Goal: Transaction & Acquisition: Purchase product/service

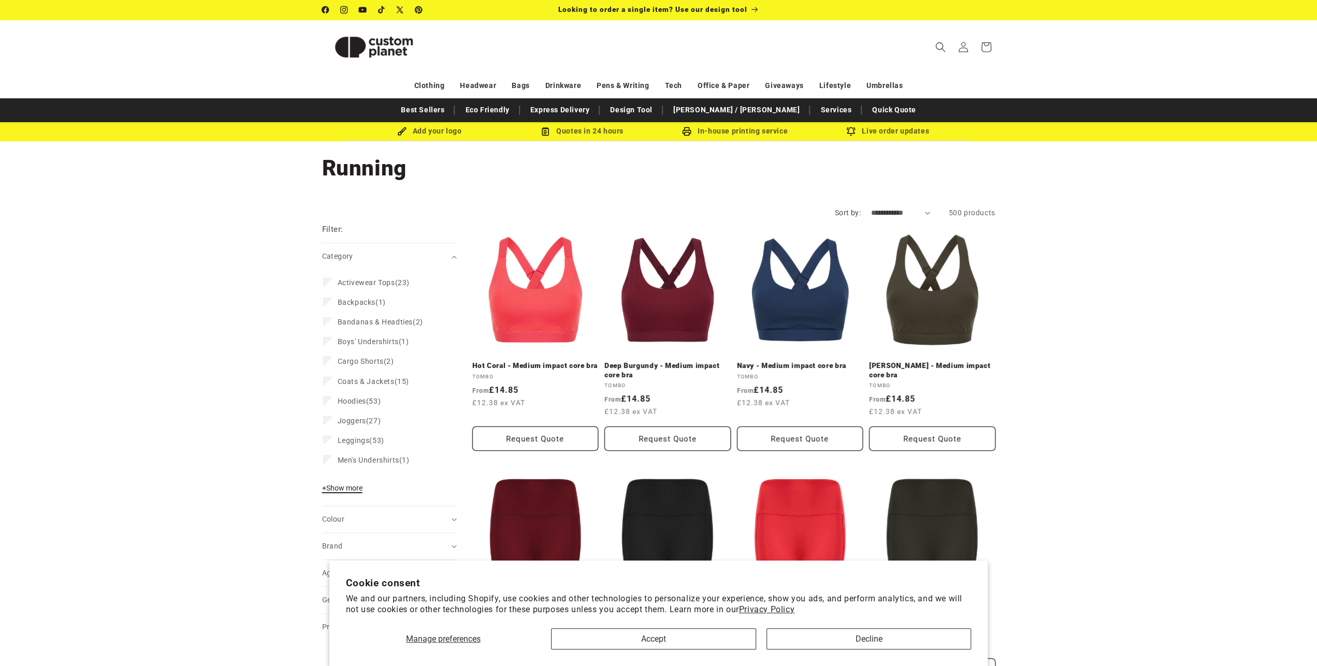
click at [334, 491] on span "+ Show more" at bounding box center [342, 488] width 40 height 8
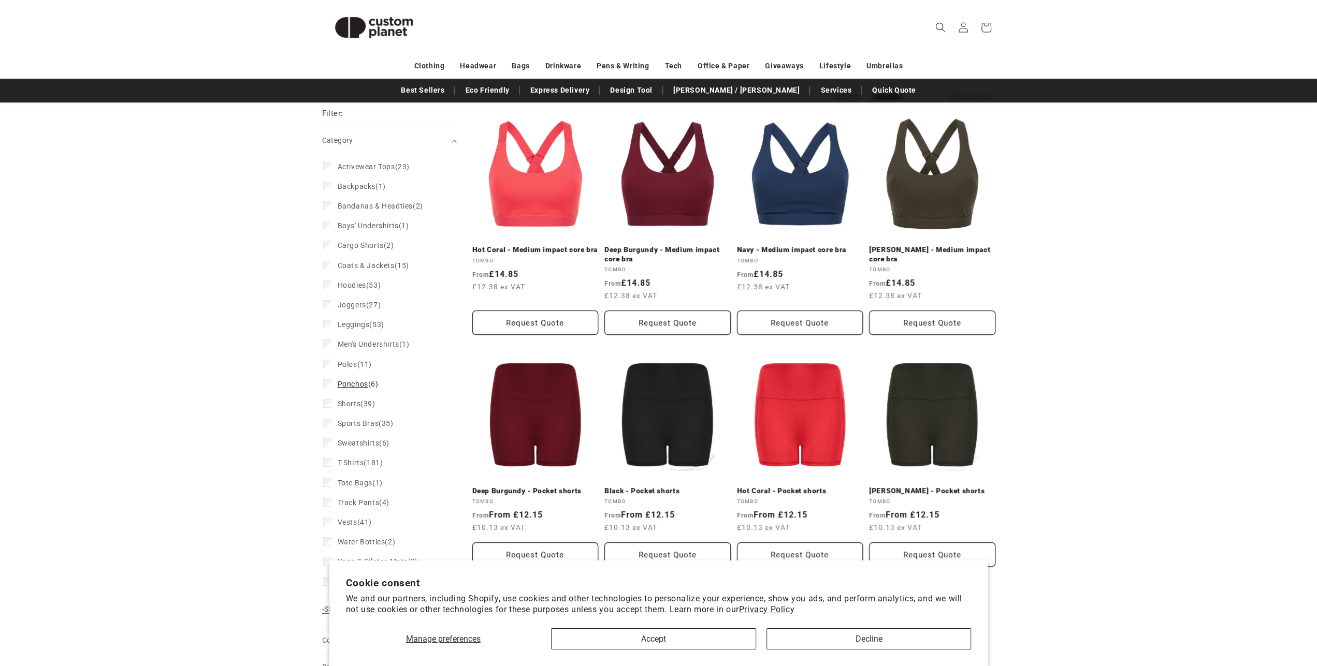
scroll to position [251, 0]
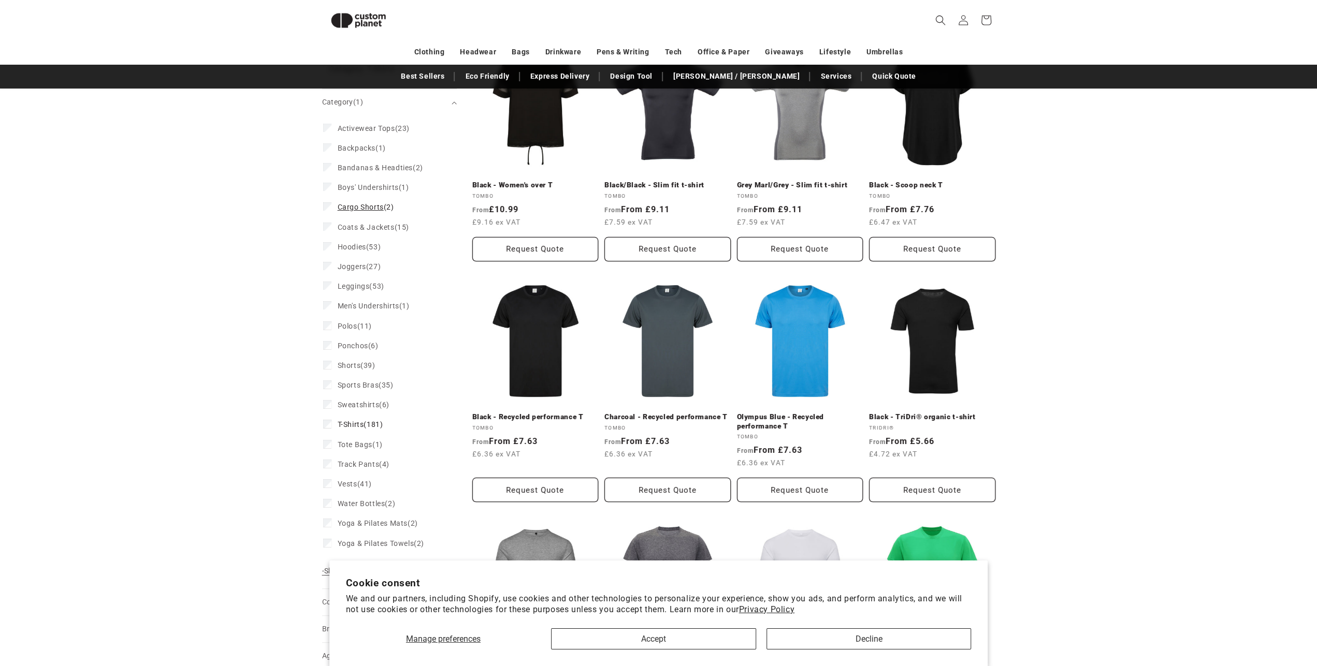
scroll to position [251, 0]
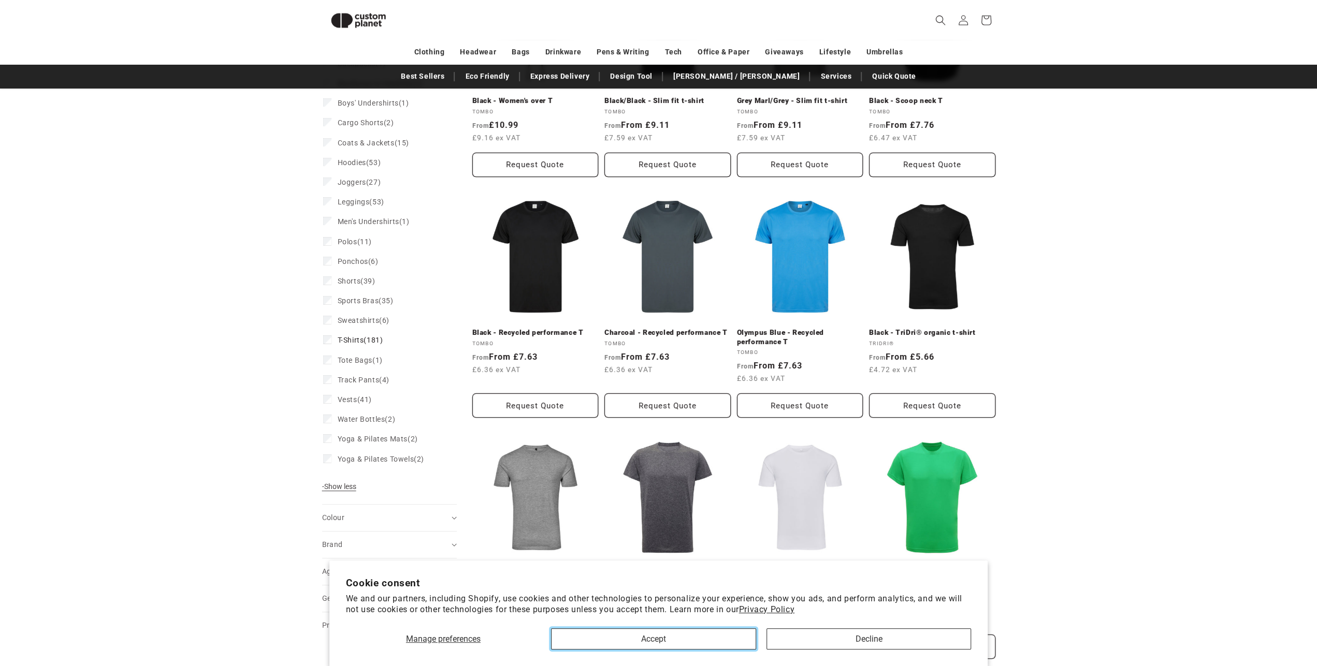
click at [680, 636] on button "Accept" at bounding box center [653, 639] width 205 height 21
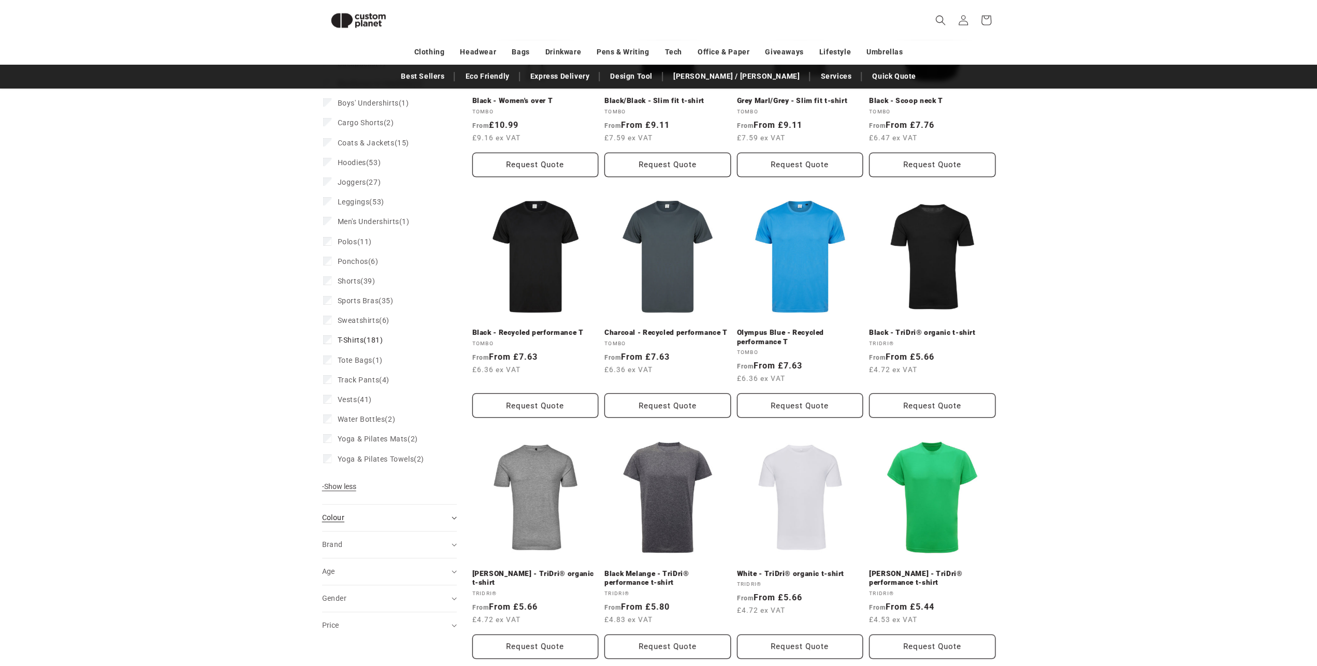
click at [353, 506] on summary "Colour (0)" at bounding box center [389, 518] width 135 height 26
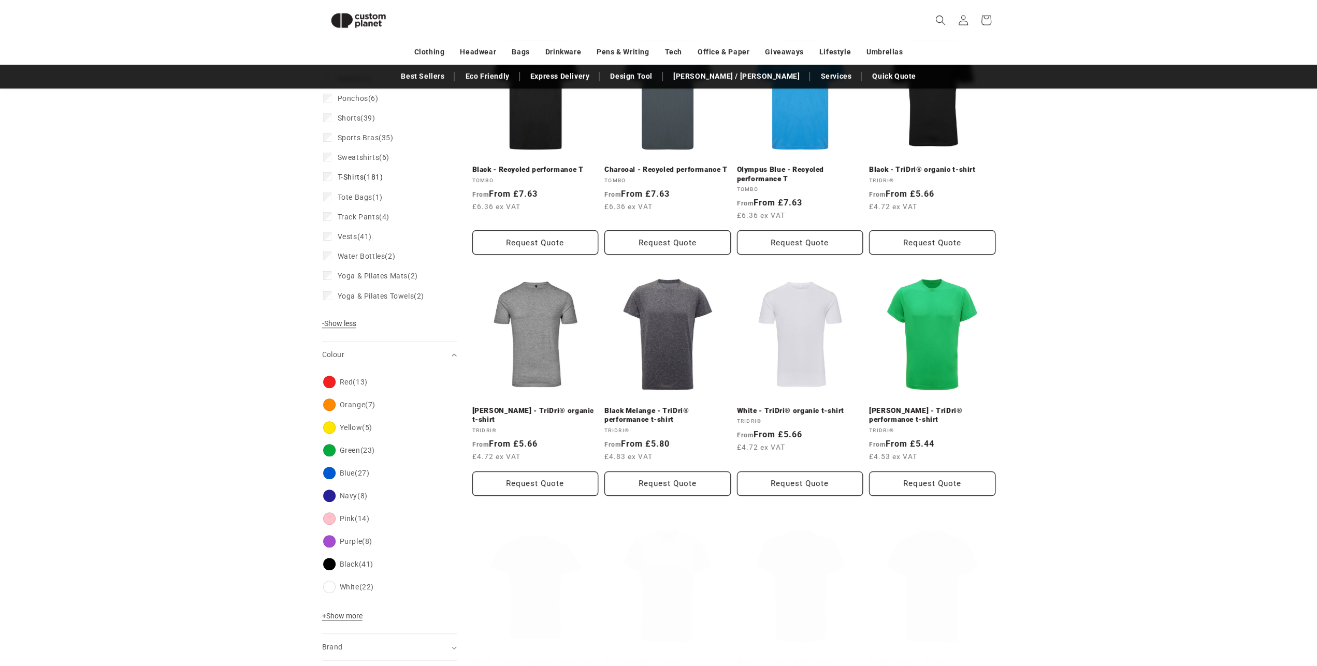
scroll to position [502, 0]
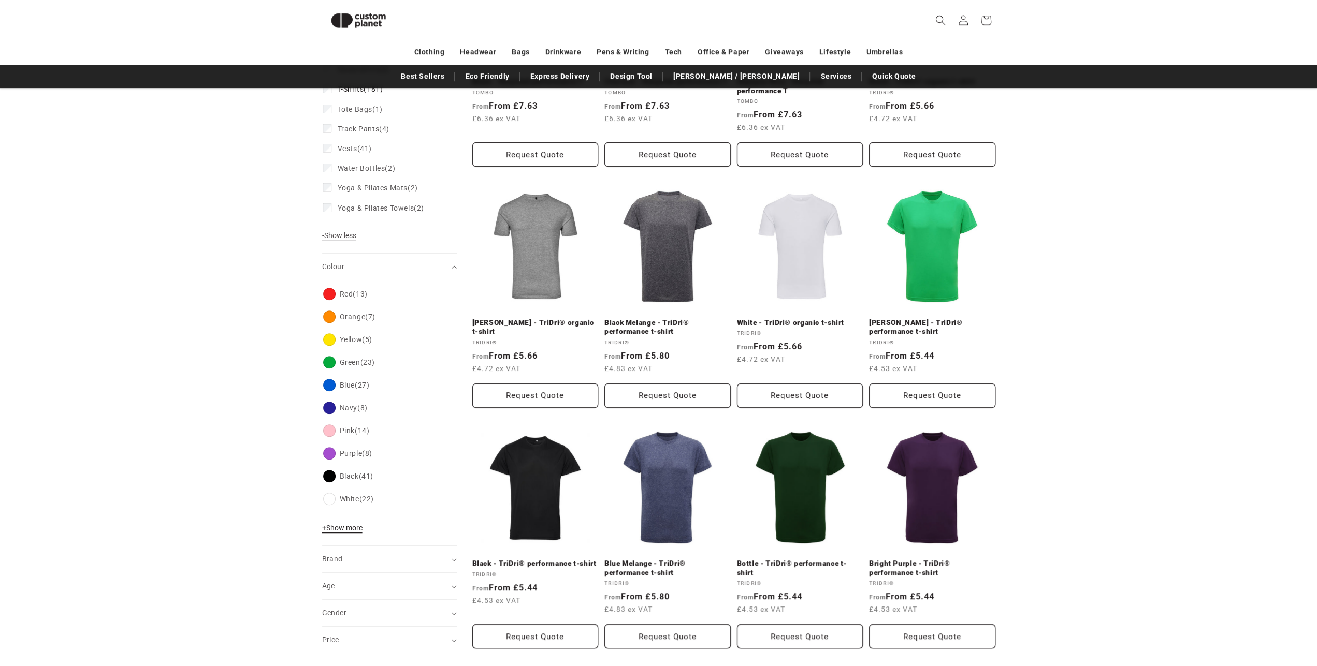
click at [338, 527] on span "+ Show more" at bounding box center [342, 528] width 40 height 8
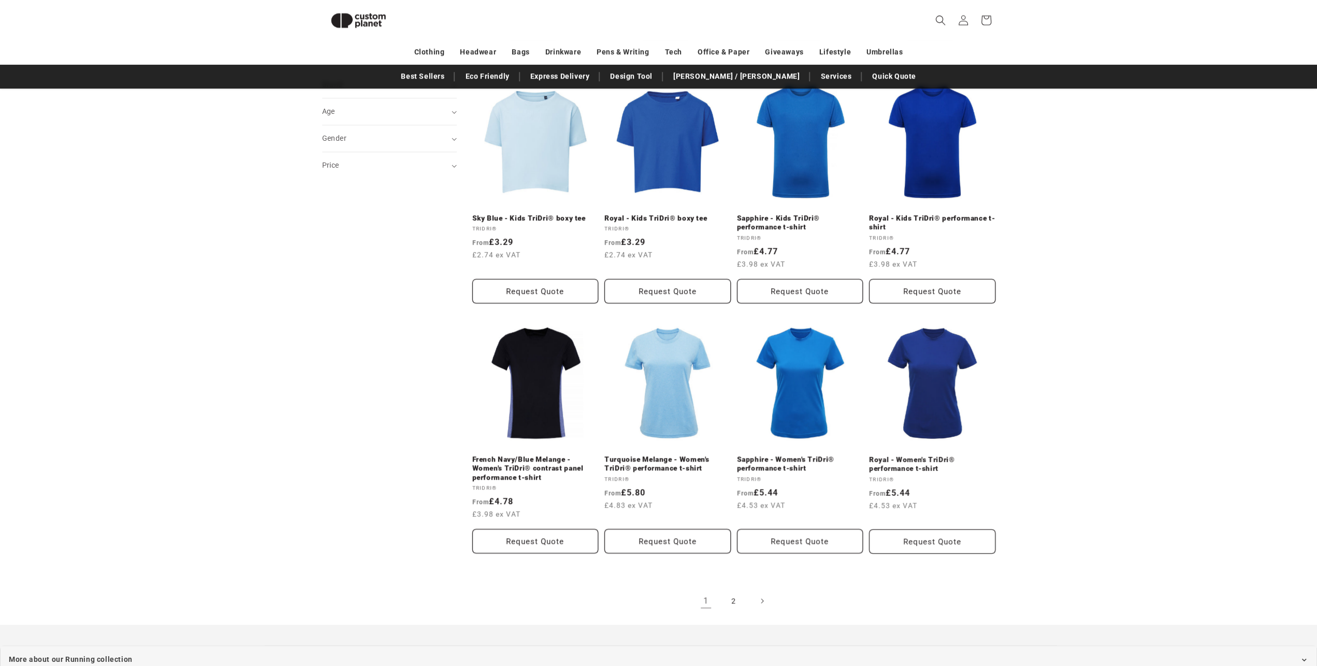
scroll to position [1005, 0]
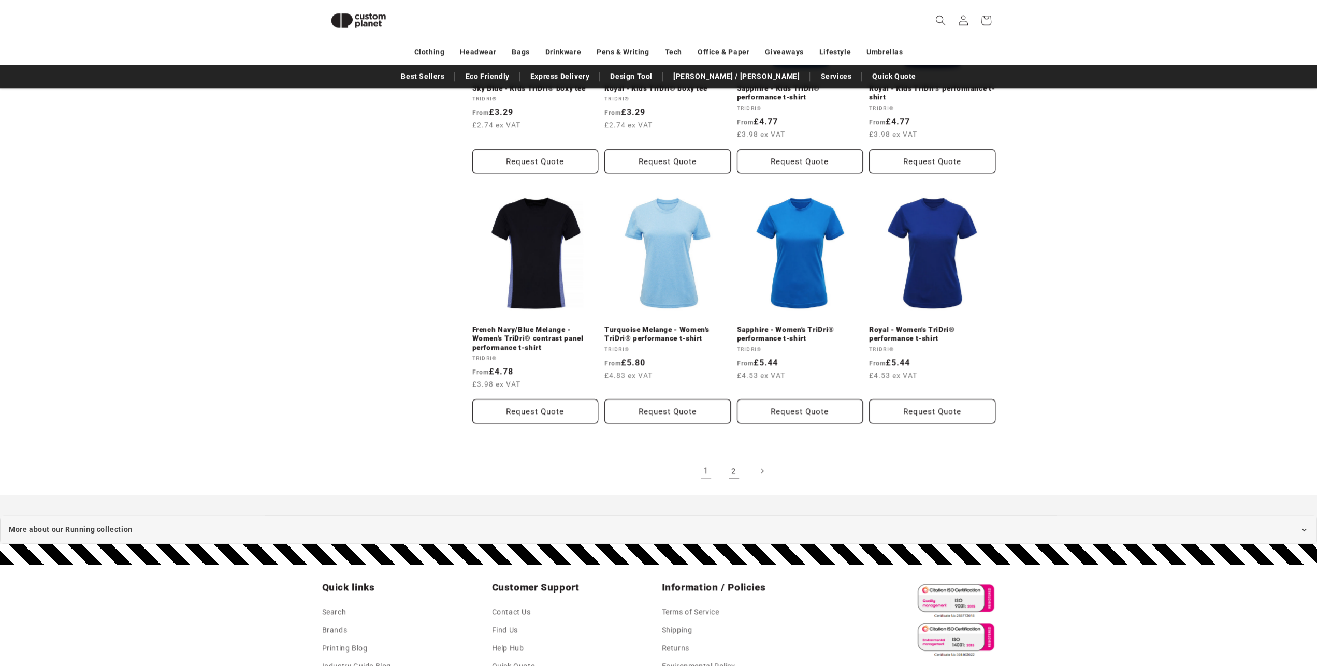
click at [735, 476] on link "2" at bounding box center [733, 471] width 23 height 23
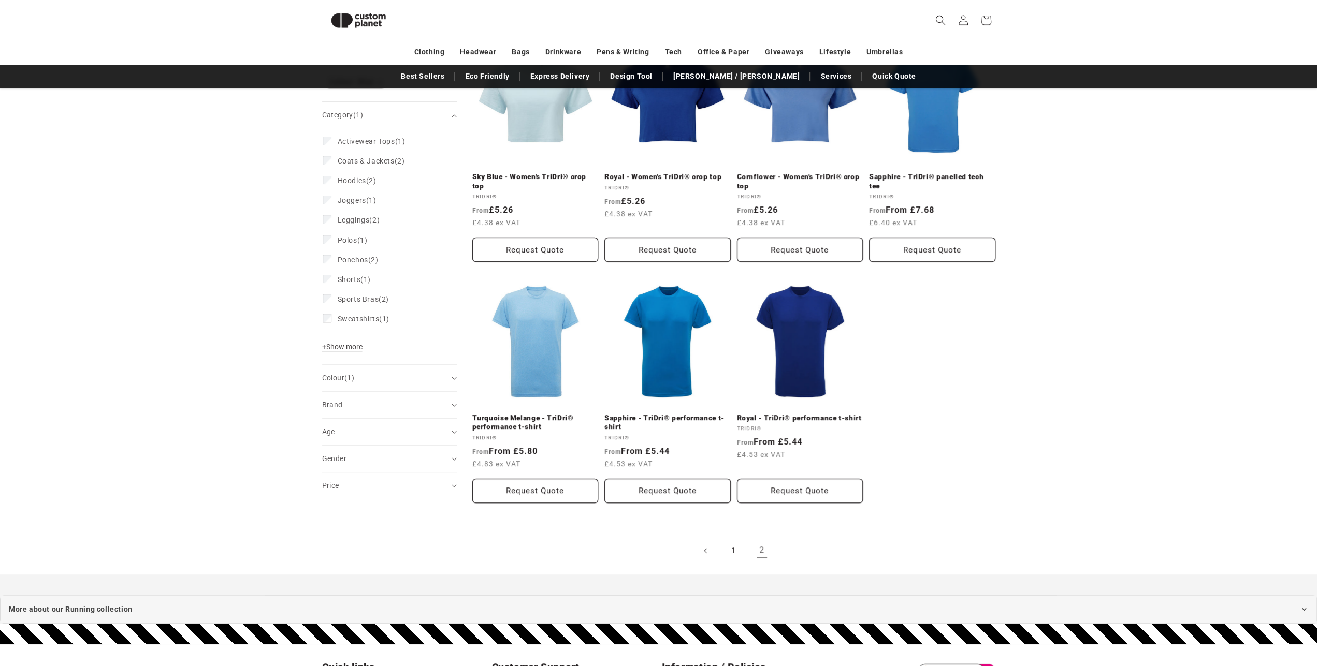
scroll to position [251, 0]
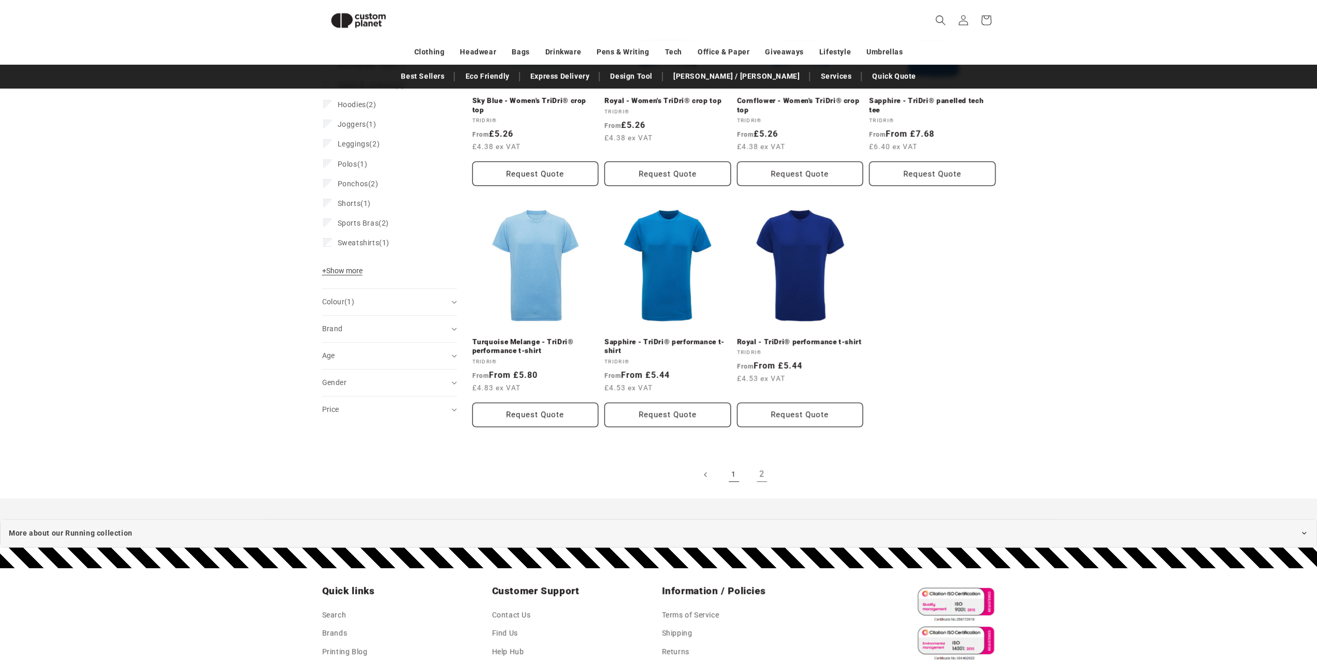
click at [729, 475] on link "1" at bounding box center [733, 474] width 23 height 23
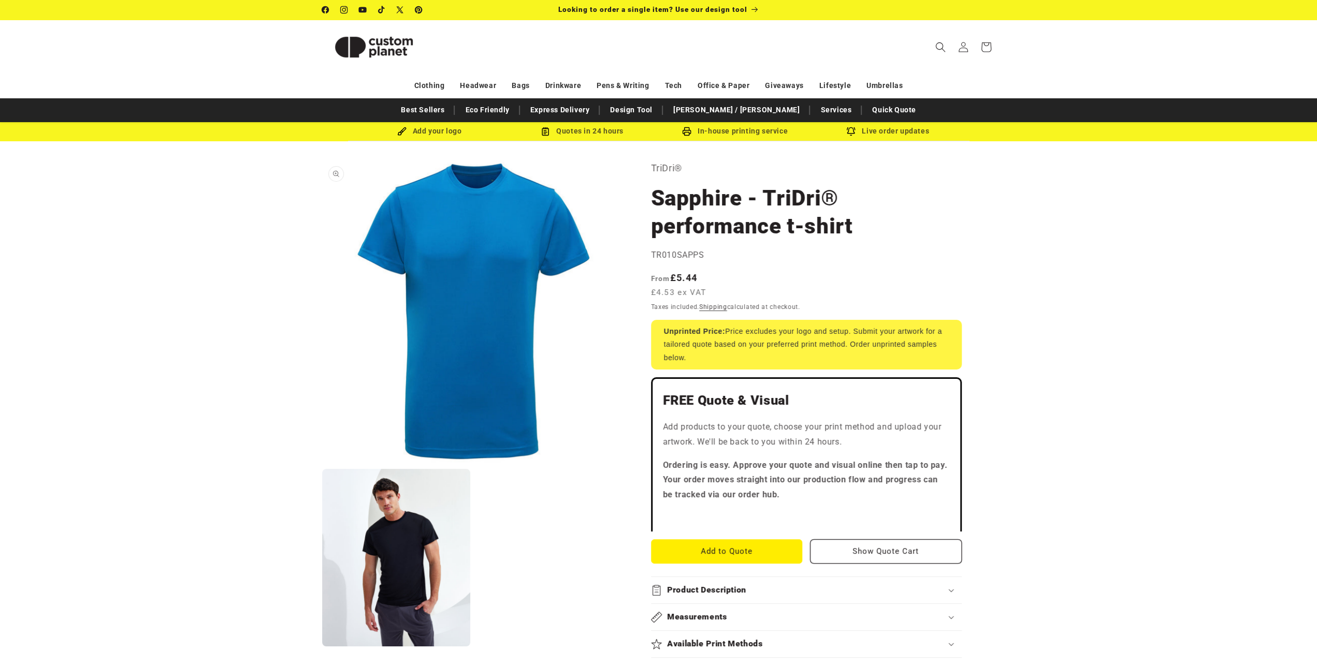
click at [322, 463] on button "Open media 1 in modal" at bounding box center [322, 463] width 0 height 0
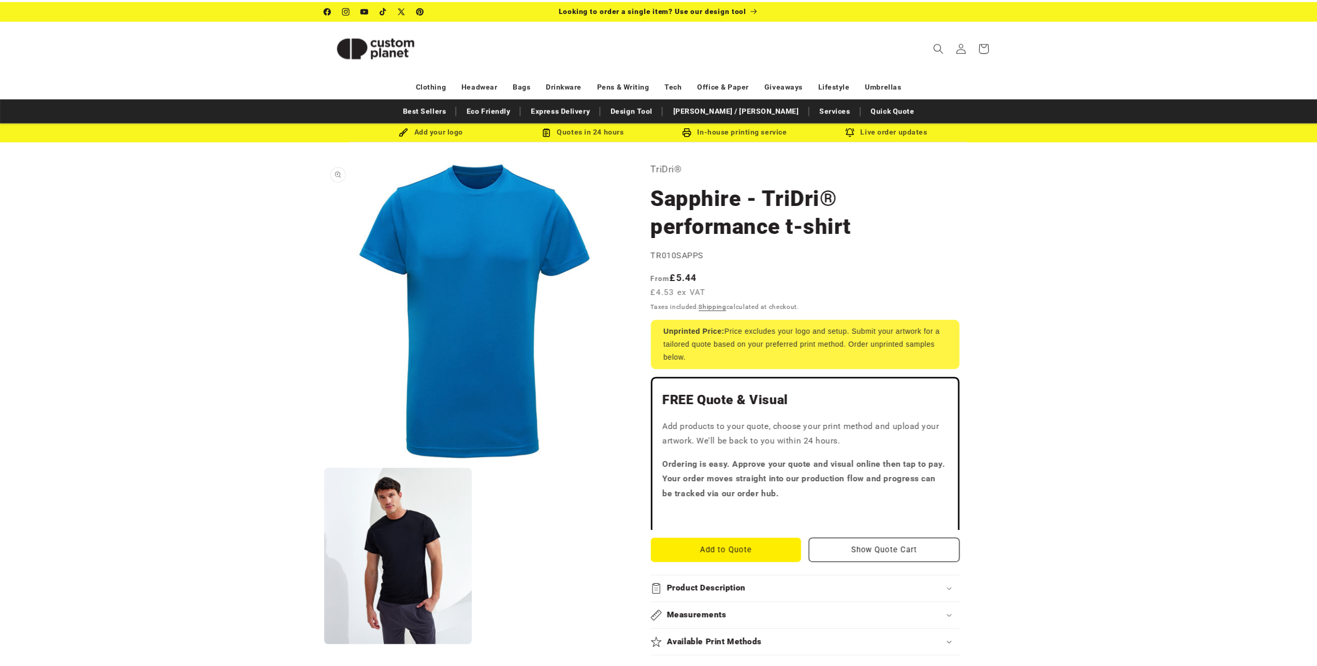
scroll to position [10, 0]
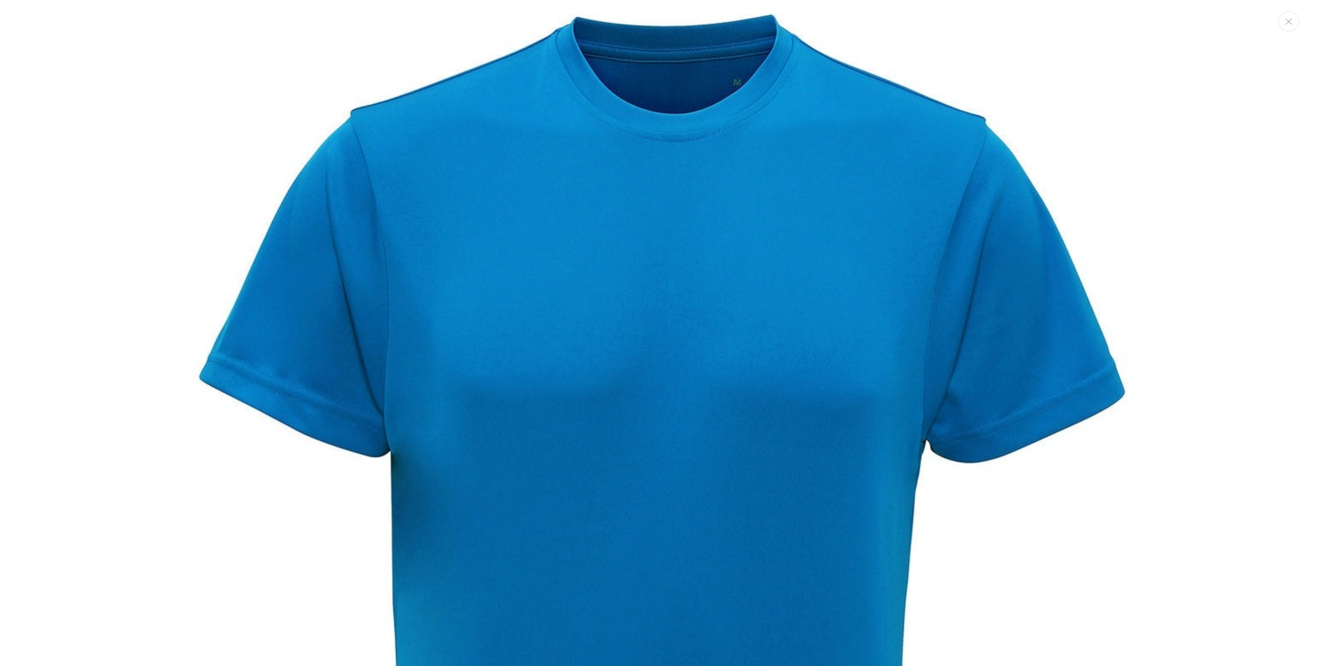
click at [516, 269] on img "Media gallery" at bounding box center [662, 605] width 1211 height 1211
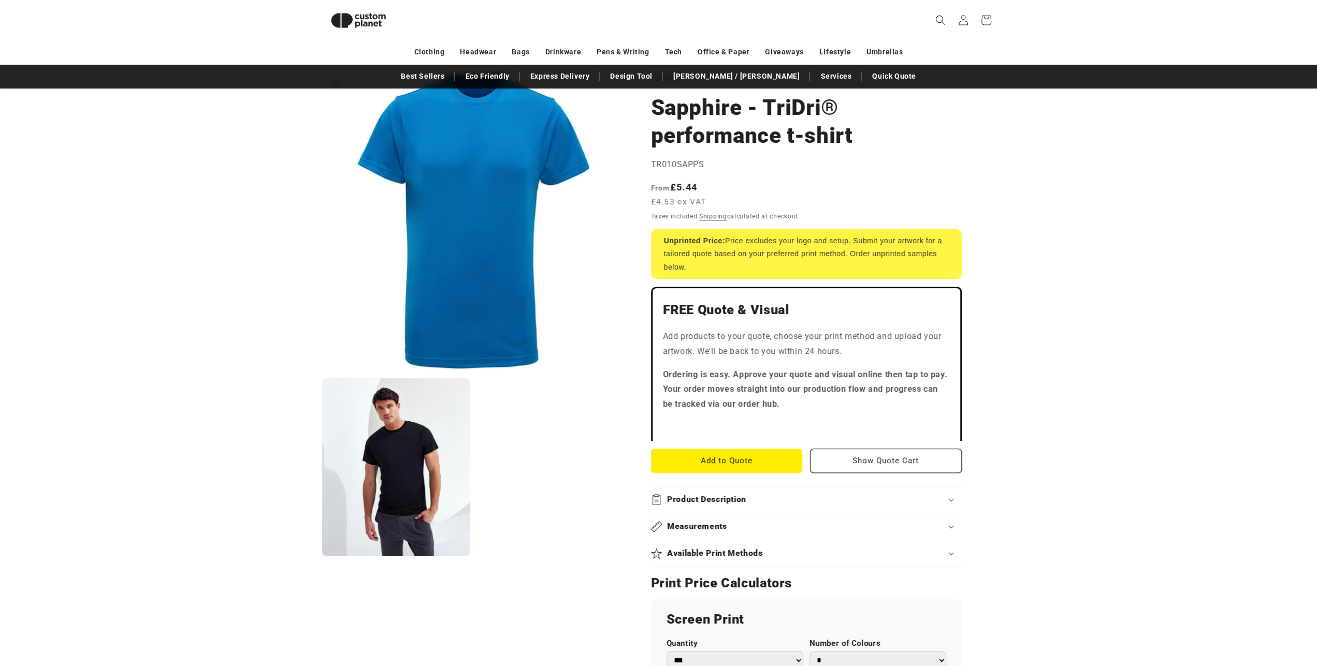
scroll to position [0, 0]
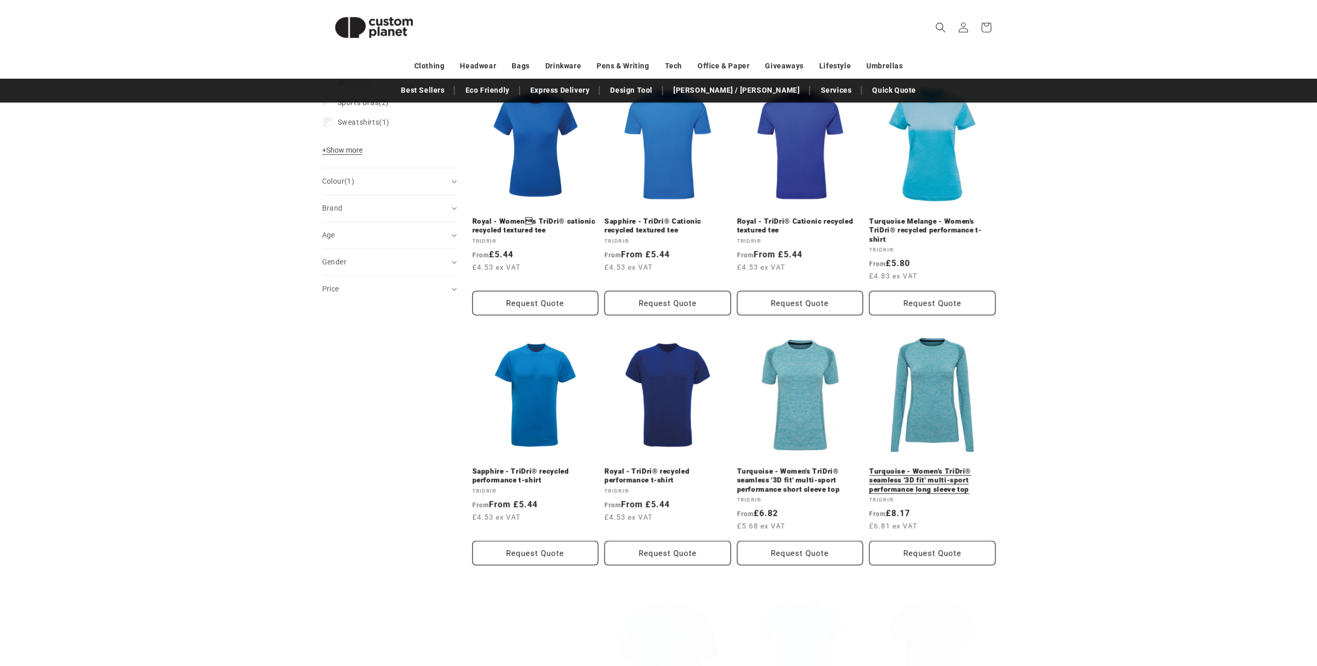
scroll to position [502, 0]
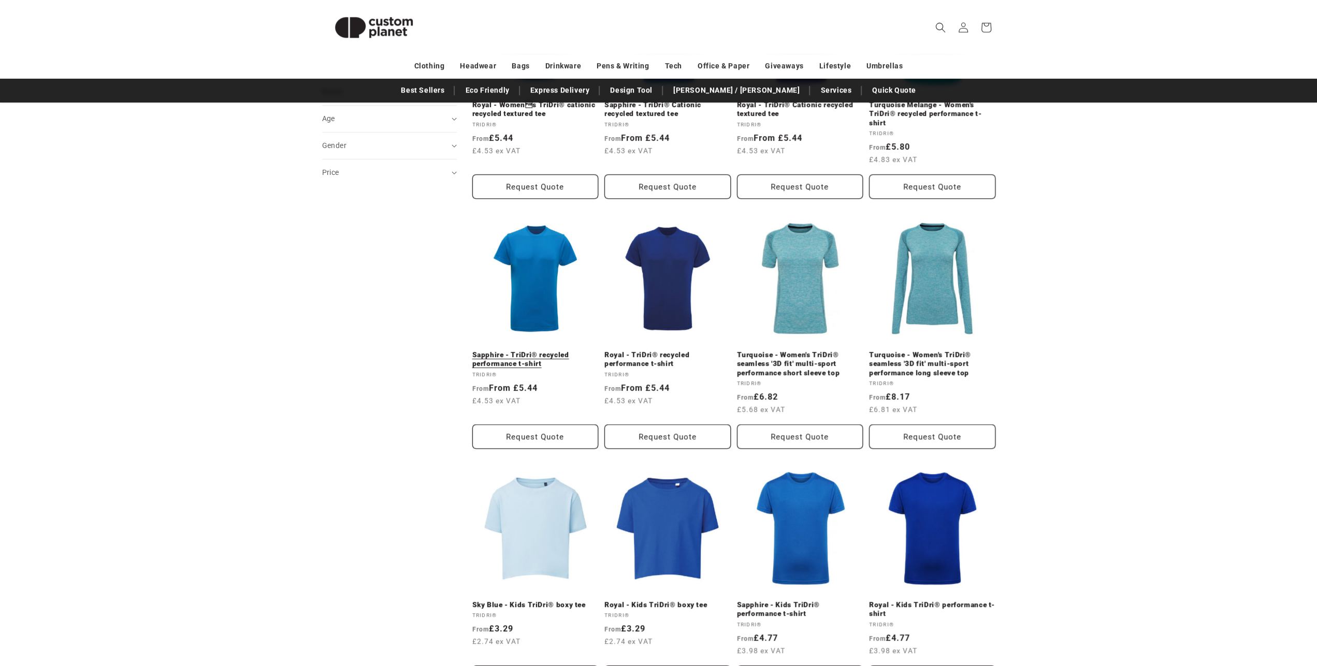
click at [513, 350] on link "Sapphire - TriDri® recycled performance t-shirt" at bounding box center [535, 359] width 126 height 18
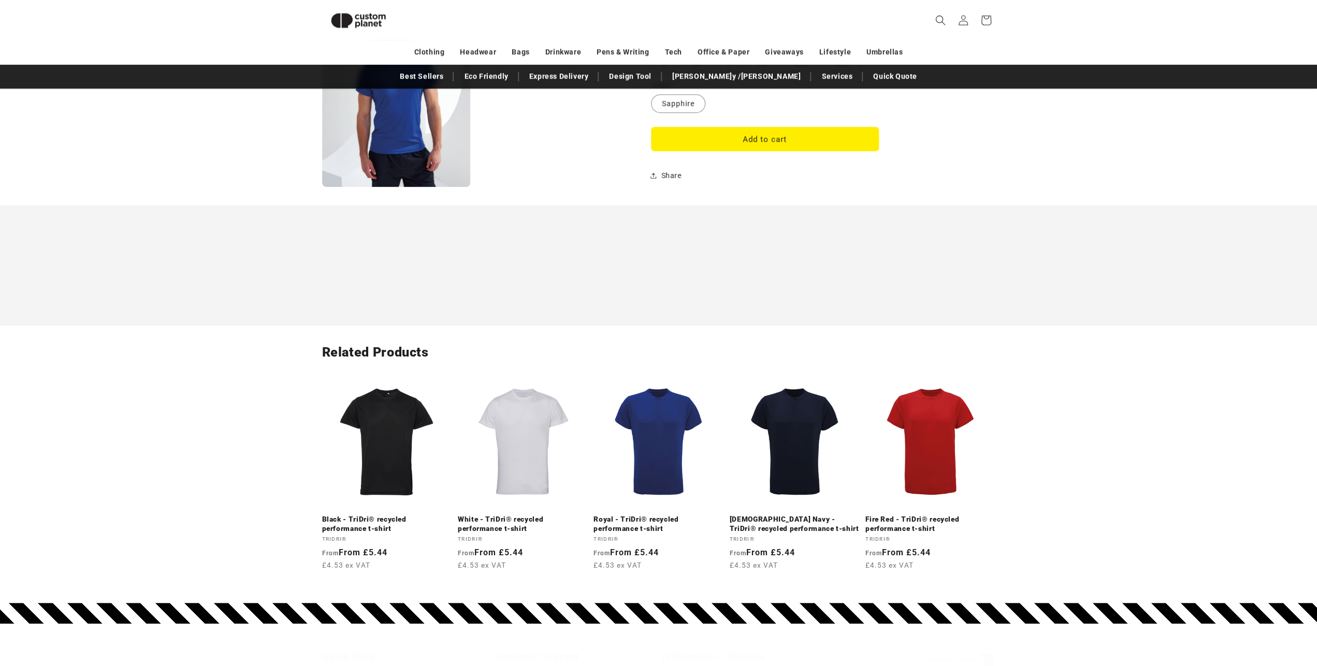
scroll to position [991, 0]
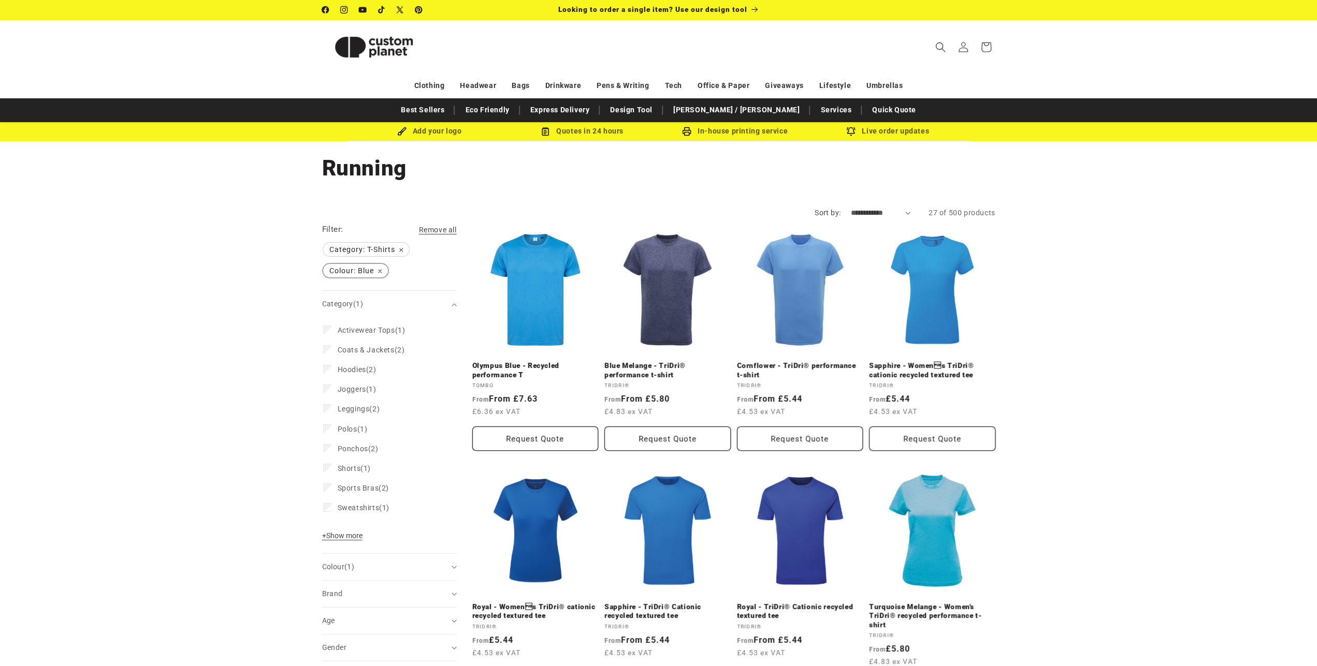
click at [379, 271] on span "Colour: Blue Remove filter" at bounding box center [355, 270] width 65 height 13
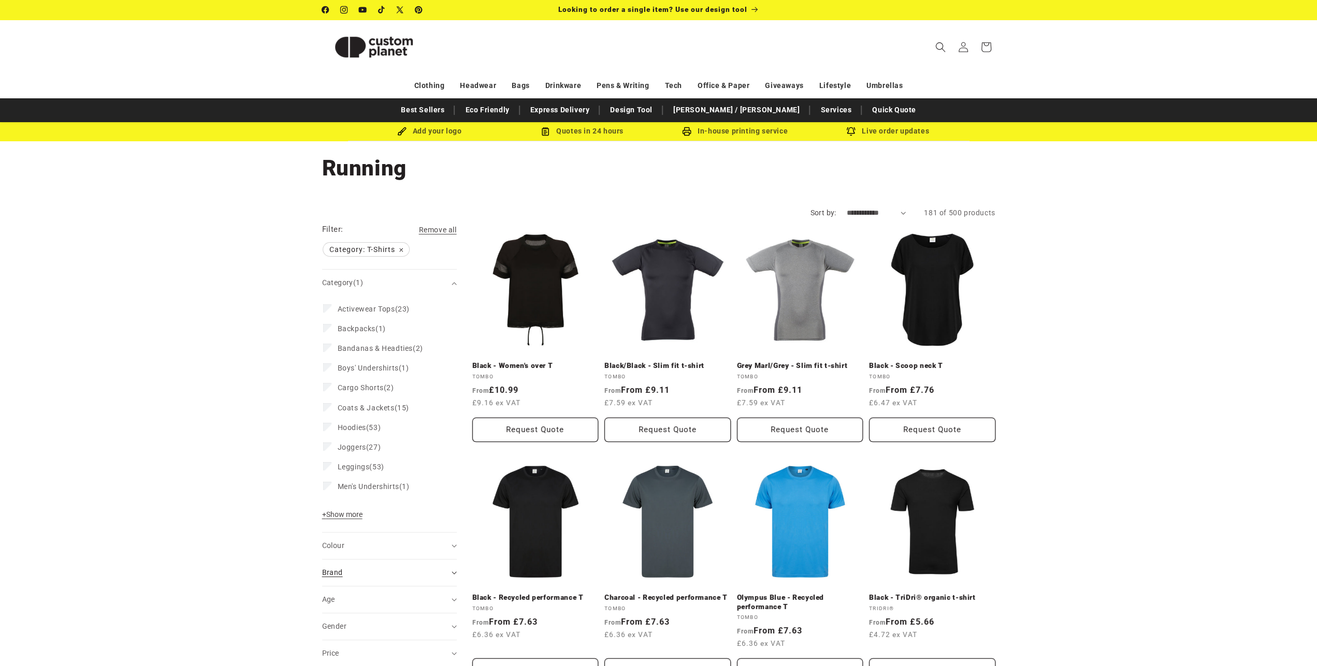
click at [384, 573] on div "Brand (0)" at bounding box center [385, 572] width 126 height 11
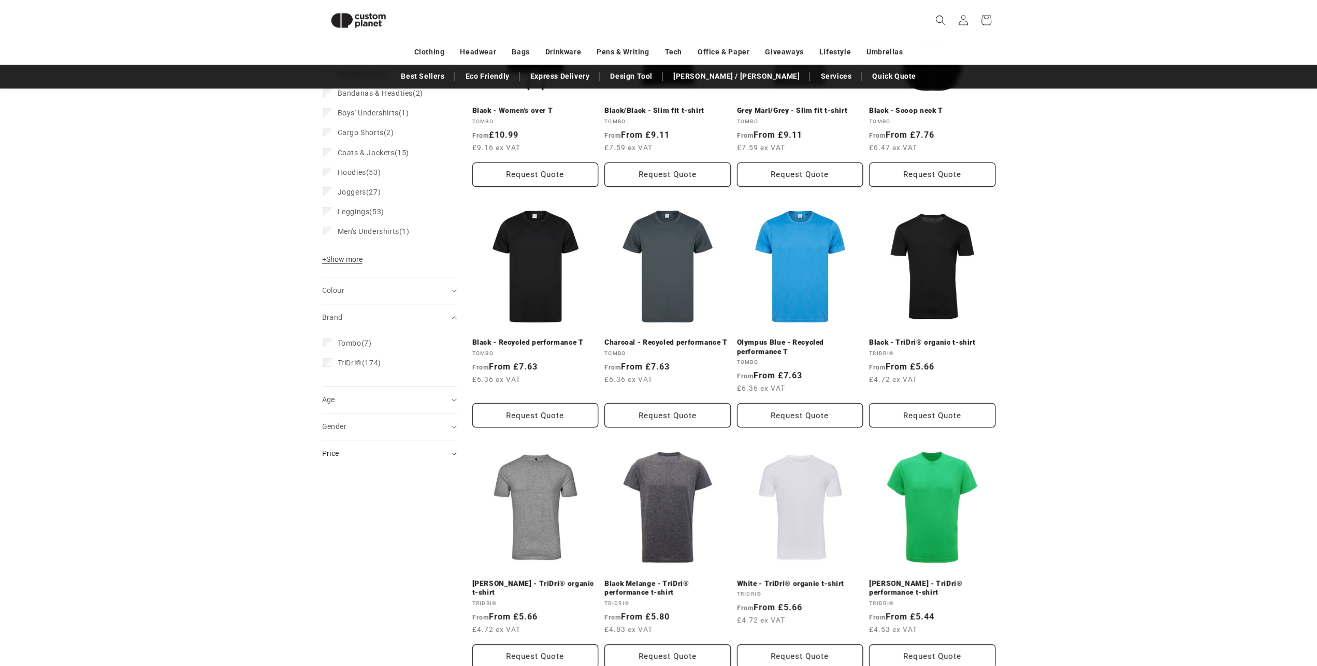
scroll to position [251, 0]
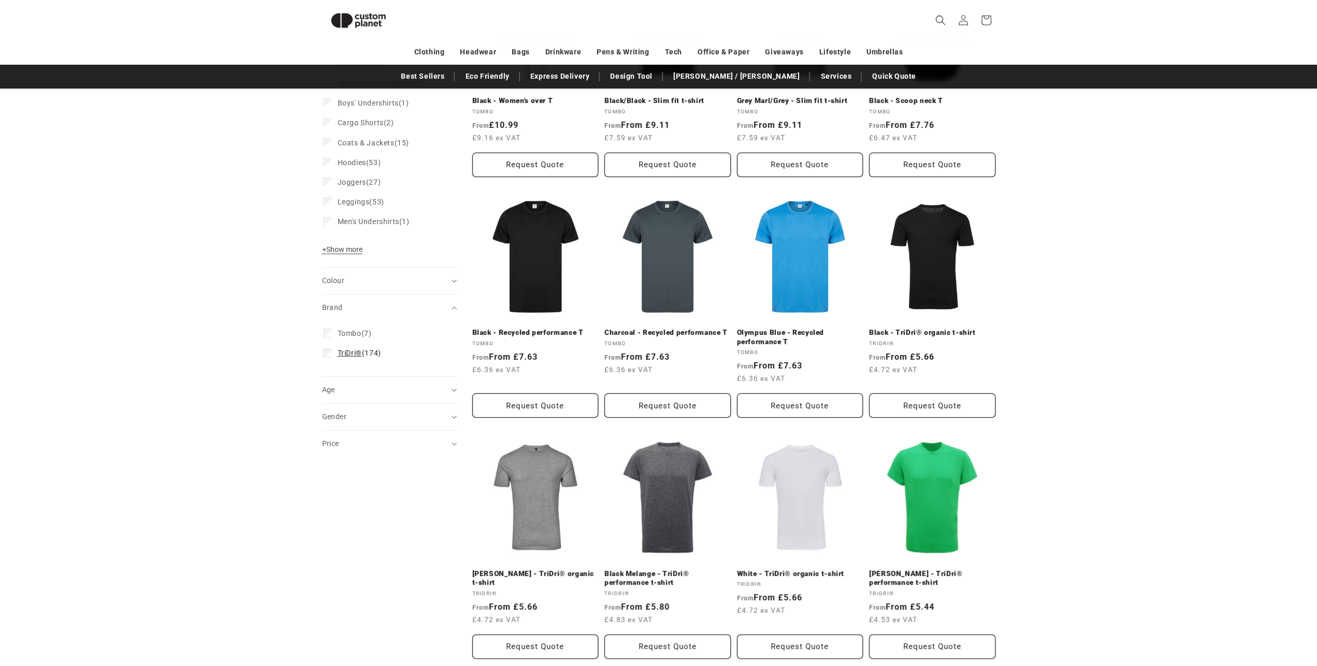
click at [334, 351] on label "TriDri® (174) TriDri® (174 products)" at bounding box center [386, 353] width 126 height 20
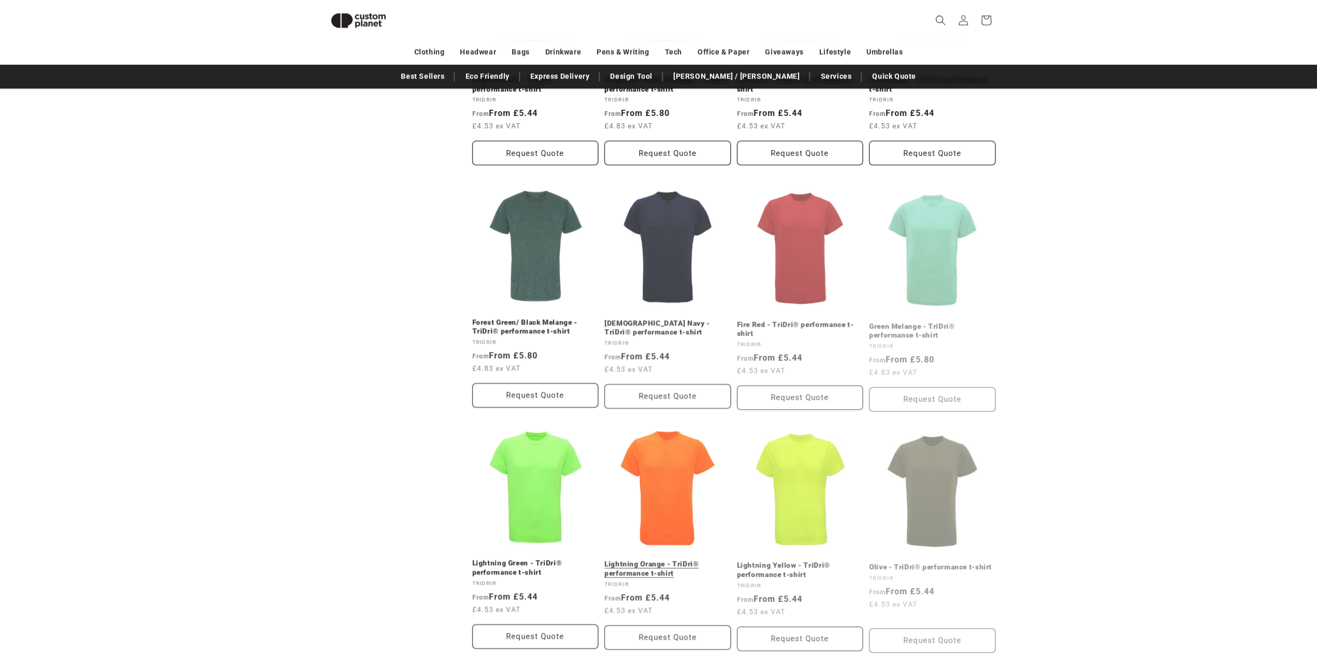
scroll to position [1005, 0]
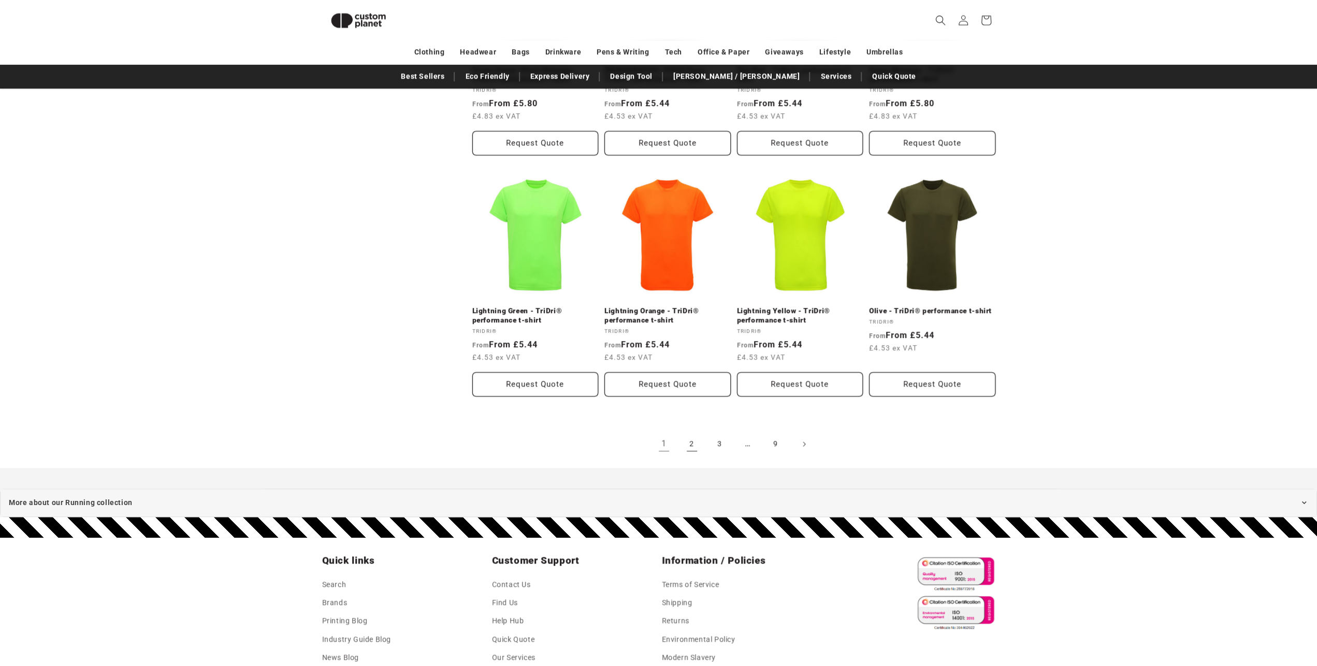
click at [697, 441] on link "2" at bounding box center [691, 444] width 23 height 23
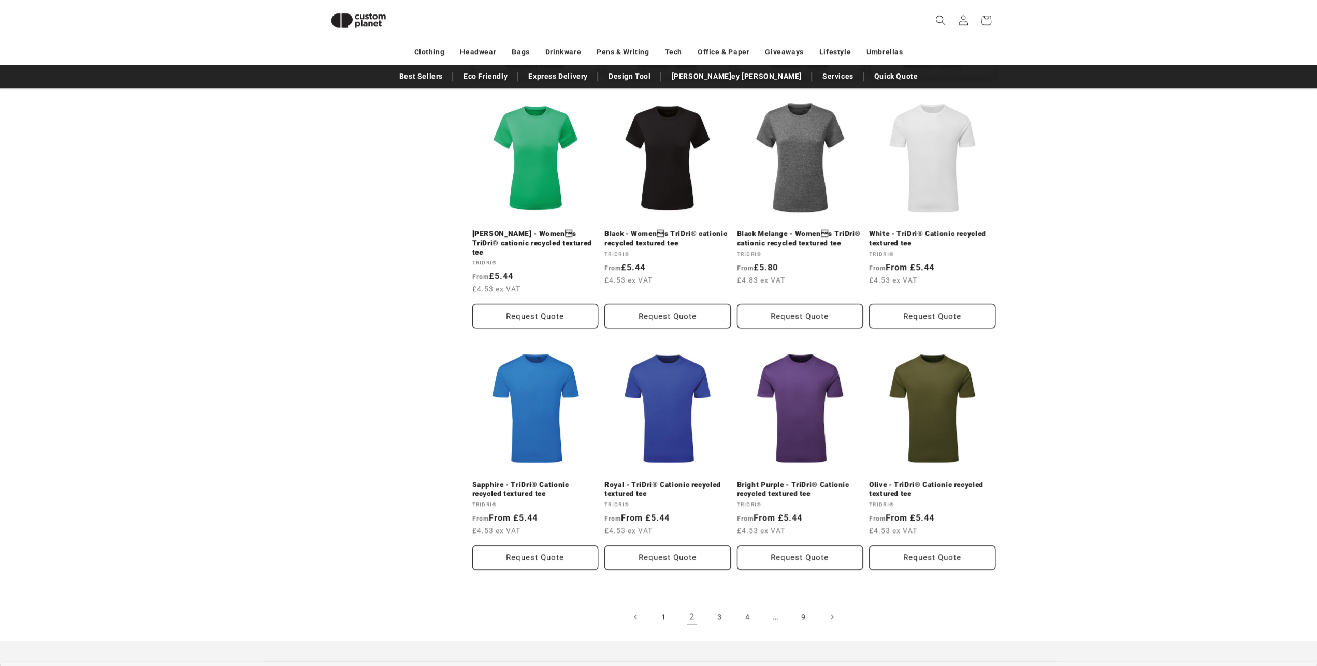
scroll to position [991, 0]
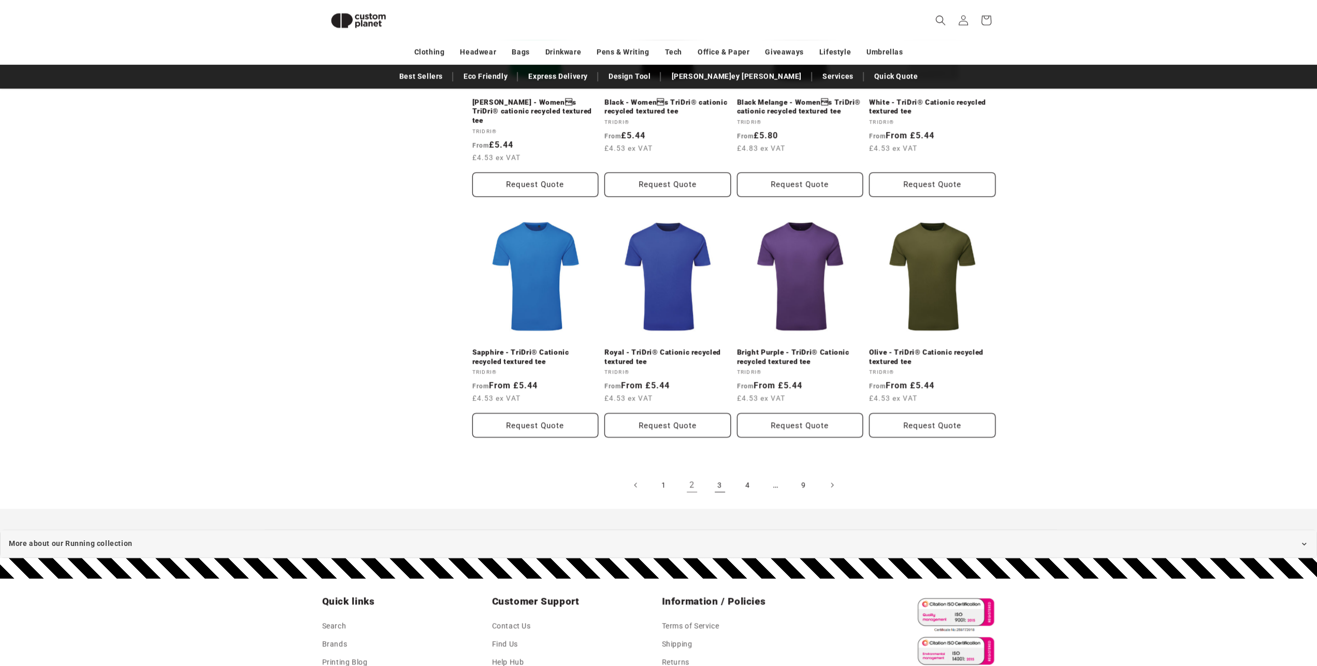
click at [718, 474] on link "3" at bounding box center [719, 485] width 23 height 23
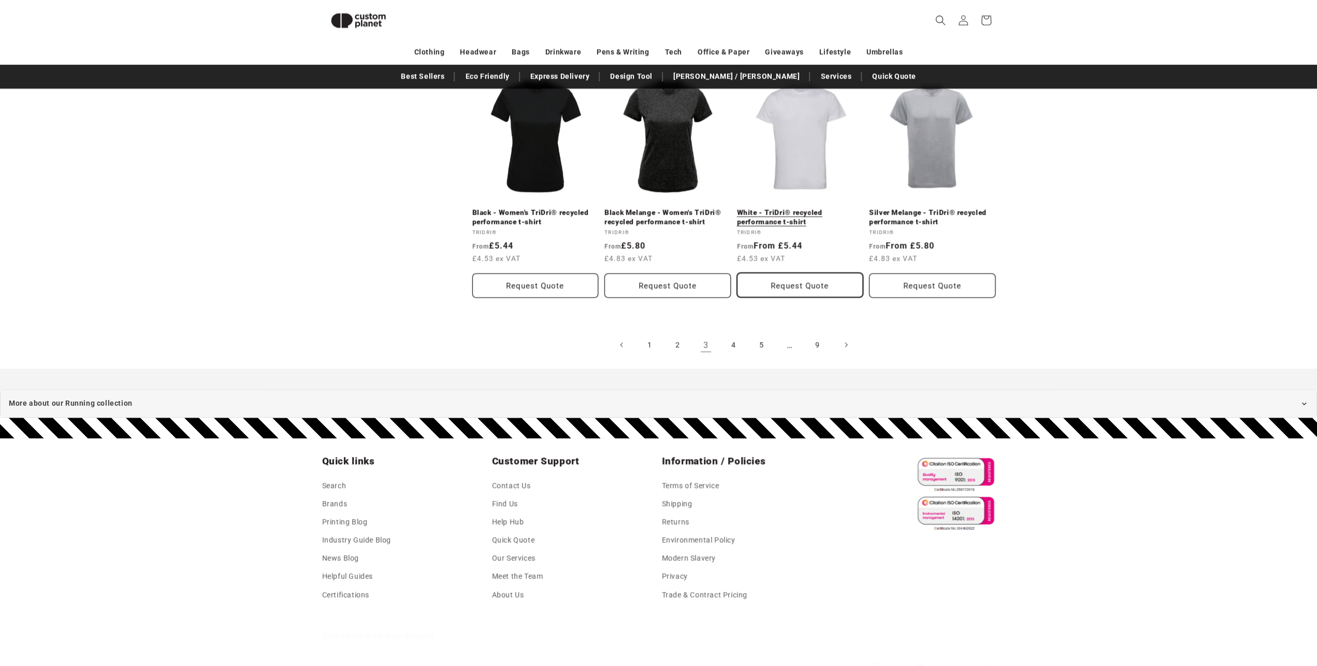
scroll to position [1192, 0]
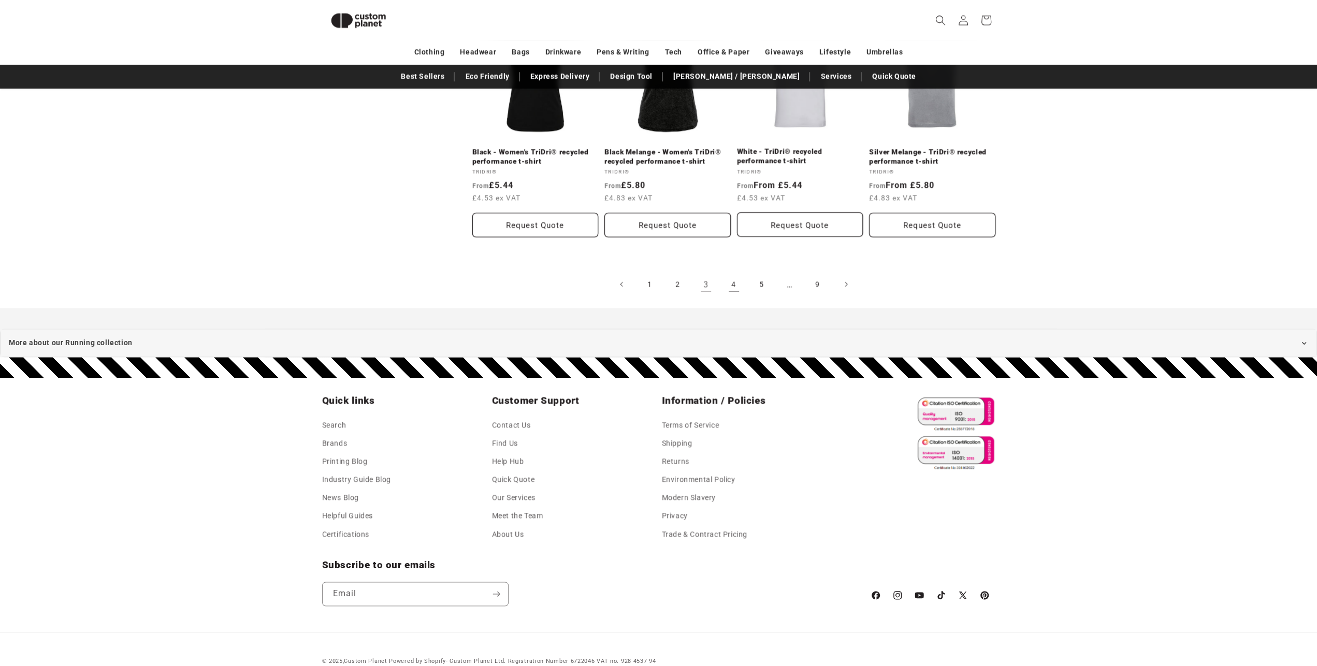
click at [729, 273] on link "4" at bounding box center [733, 284] width 23 height 23
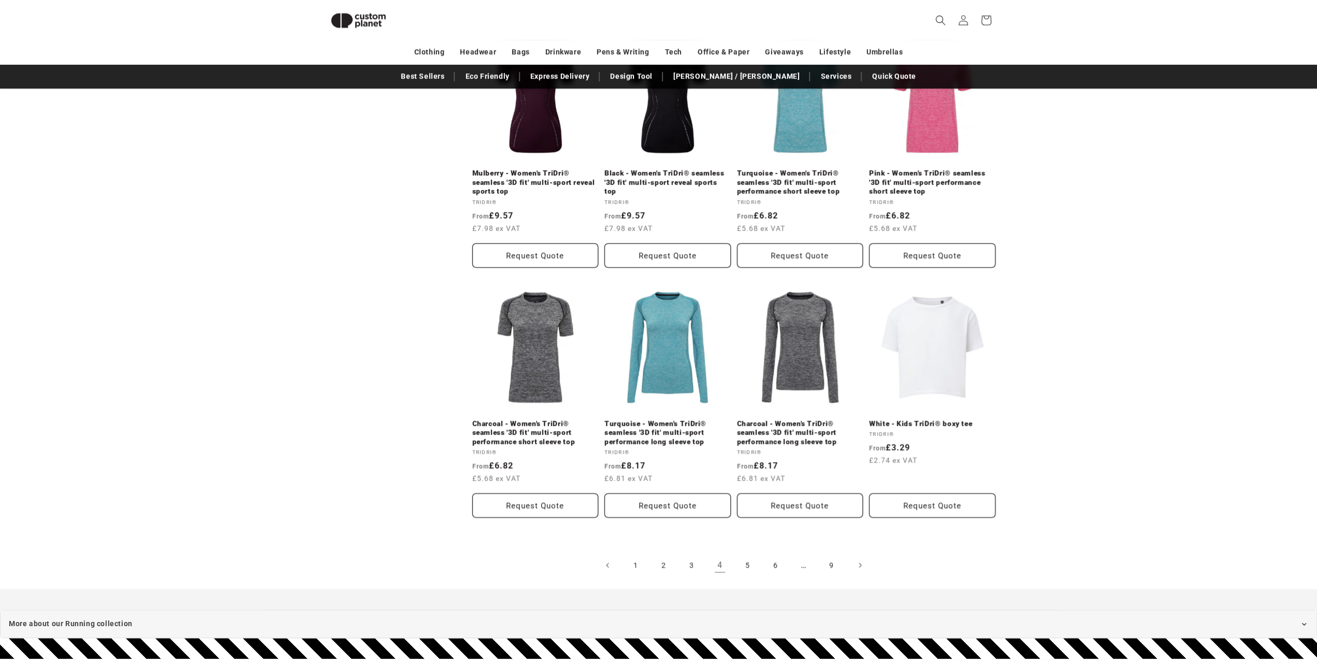
scroll to position [991, 0]
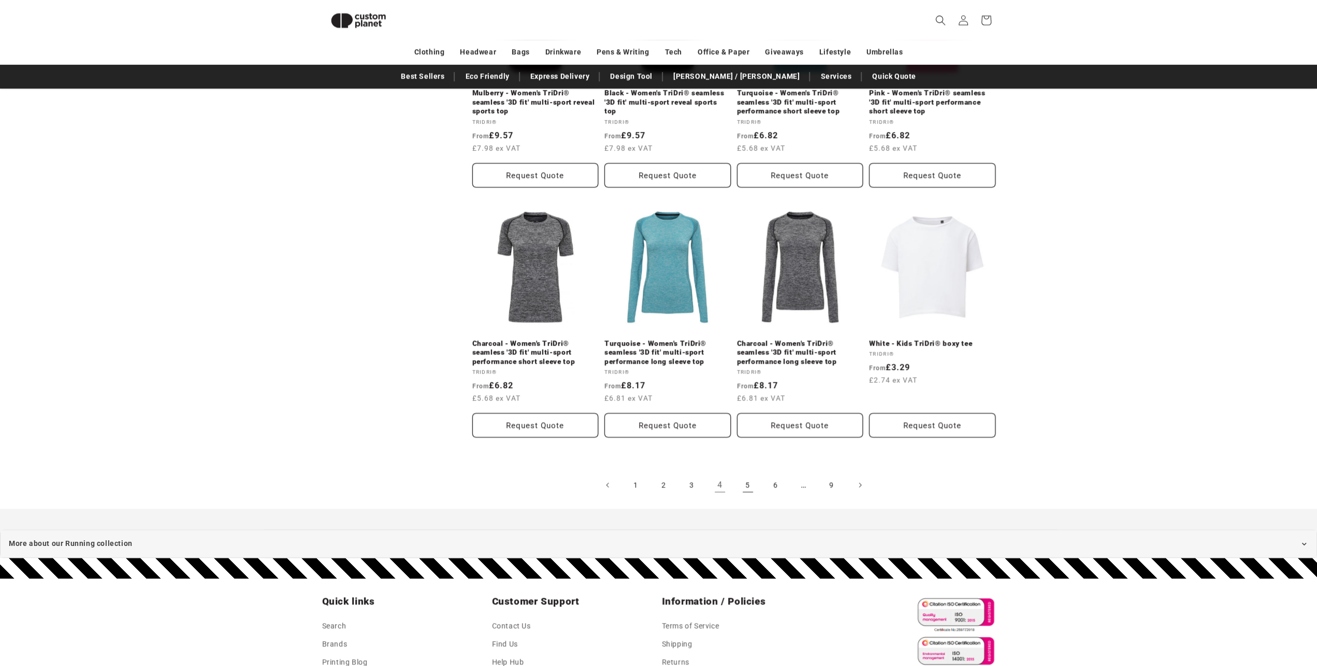
click at [748, 485] on link "5" at bounding box center [747, 485] width 23 height 23
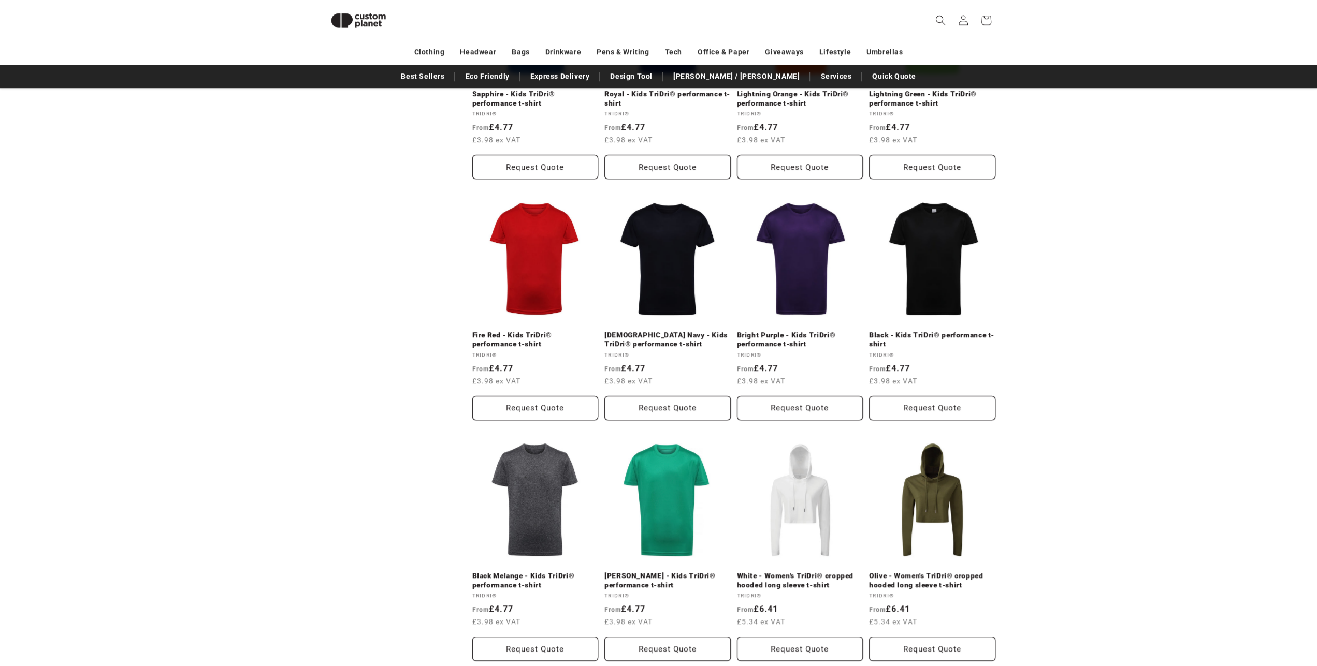
scroll to position [991, 0]
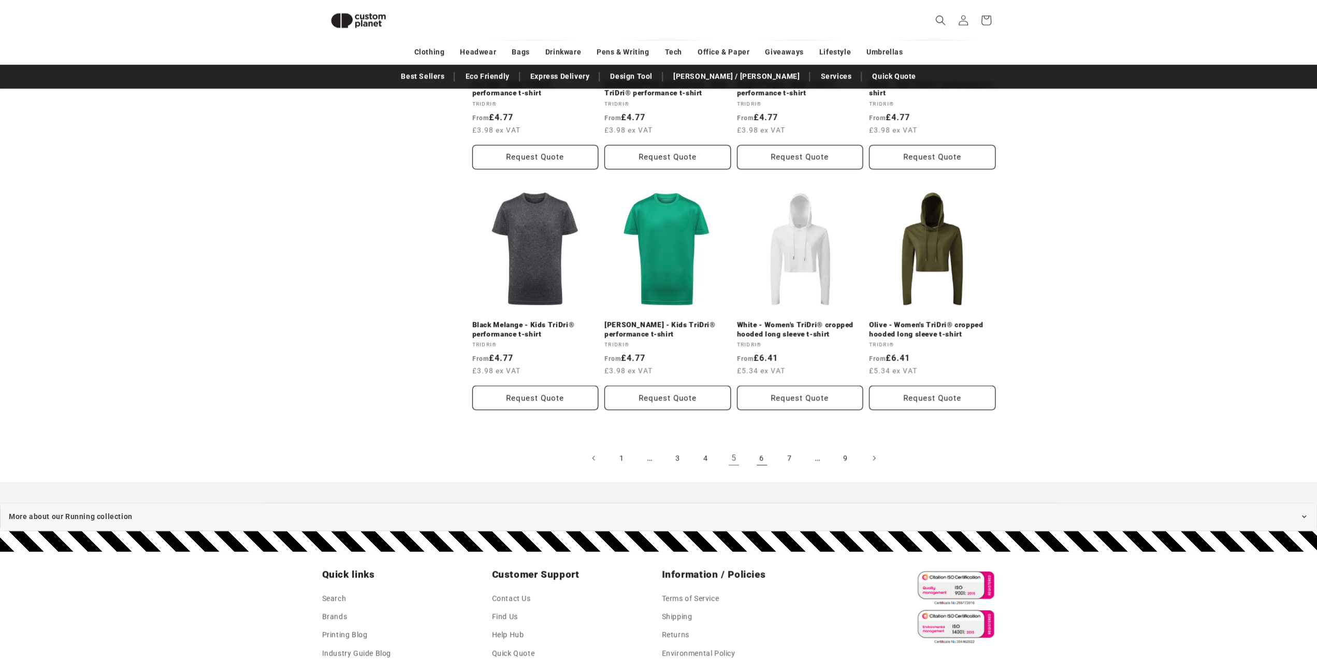
click at [756, 461] on link "6" at bounding box center [761, 458] width 23 height 23
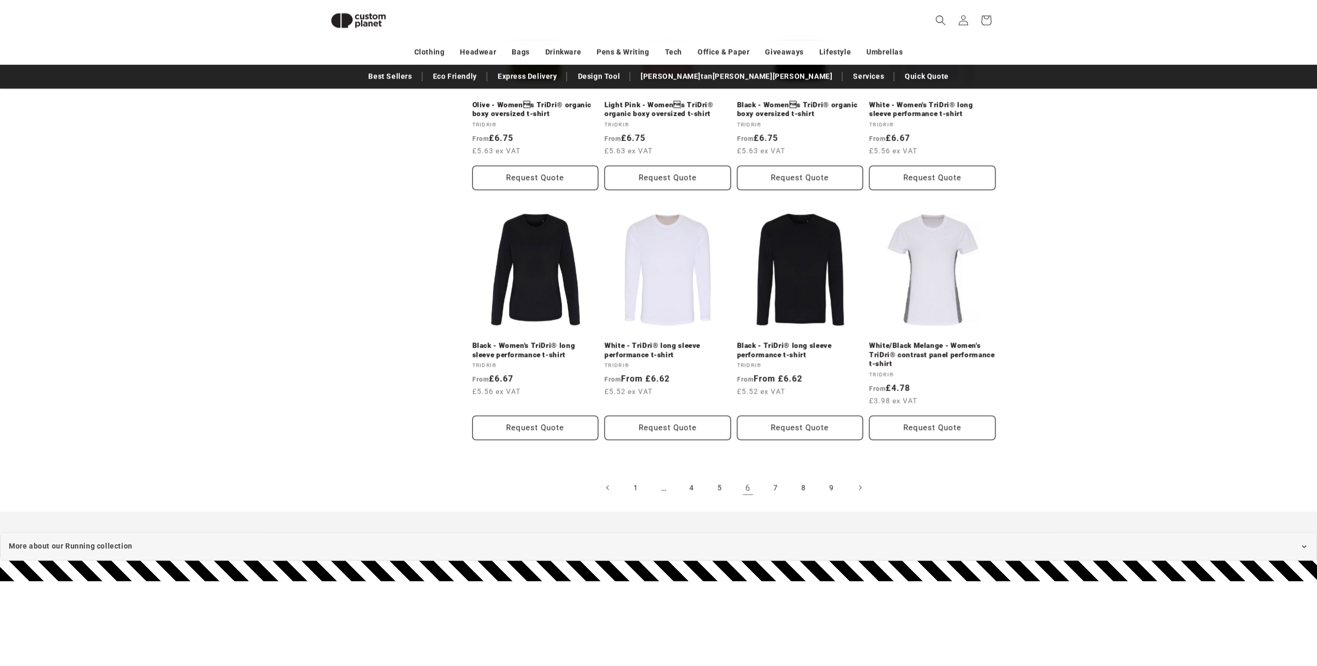
scroll to position [998, 0]
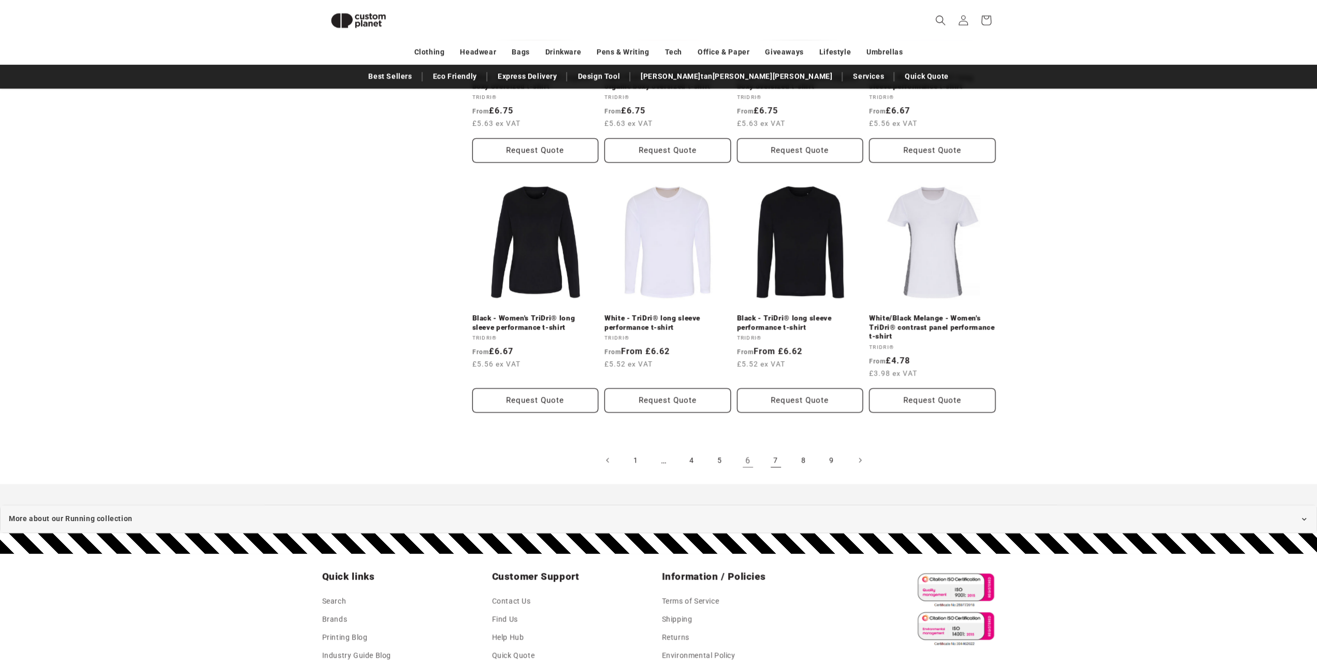
click at [782, 460] on link "7" at bounding box center [775, 460] width 23 height 23
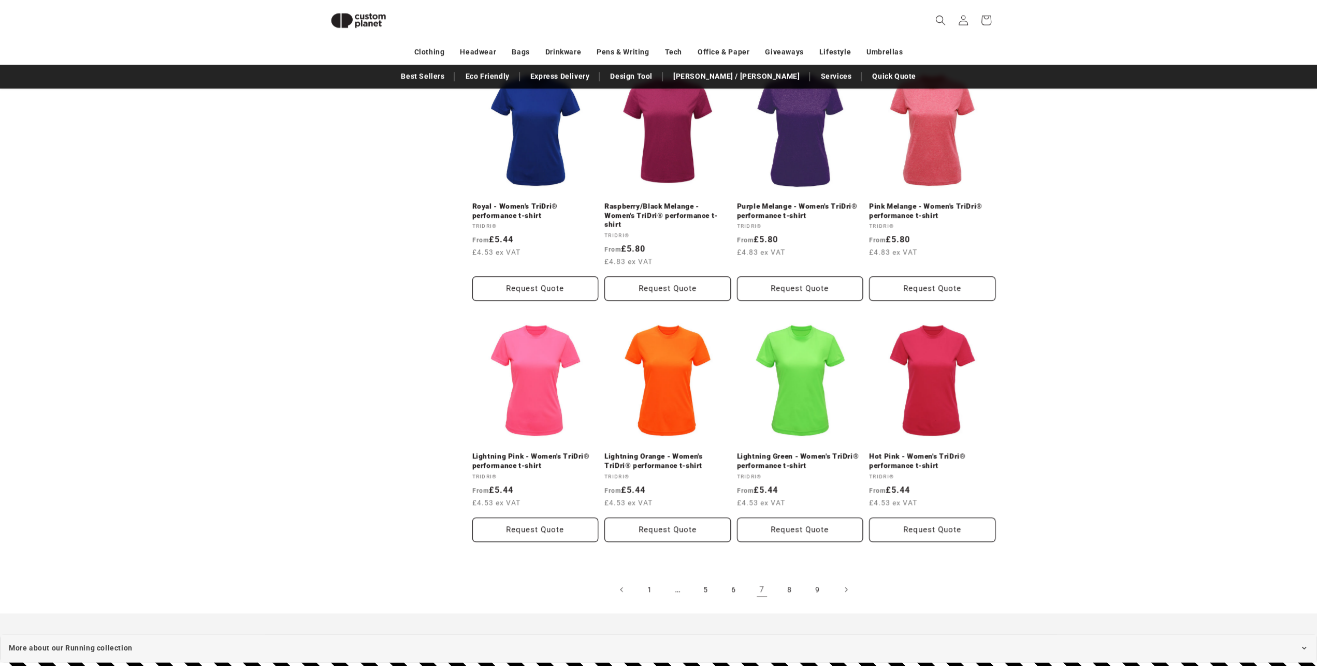
scroll to position [991, 0]
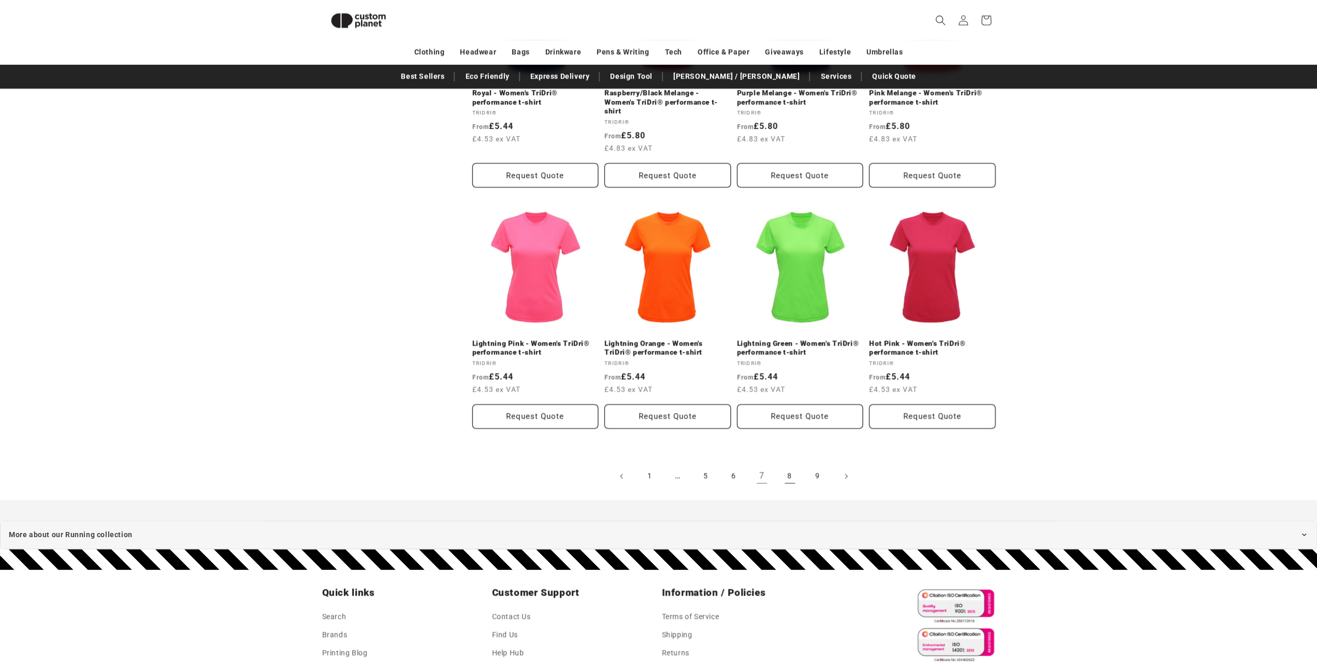
click at [782, 481] on link "8" at bounding box center [789, 476] width 23 height 23
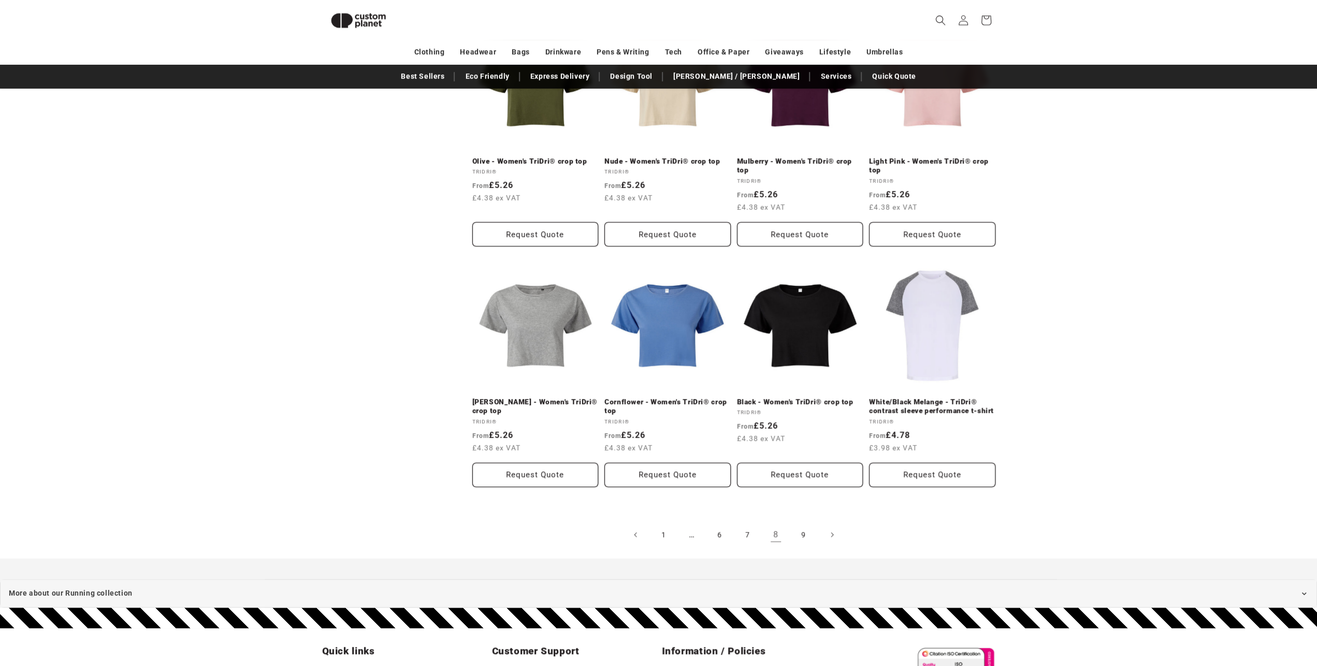
scroll to position [991, 0]
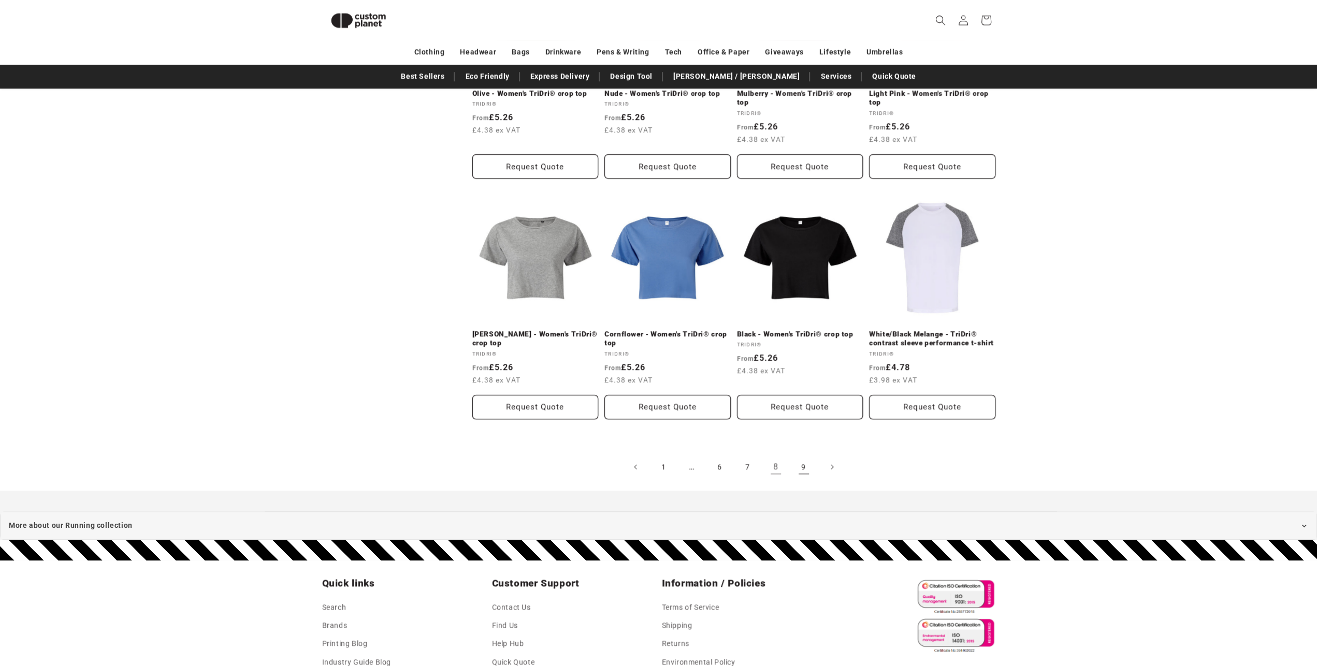
click at [801, 461] on link "9" at bounding box center [803, 467] width 23 height 23
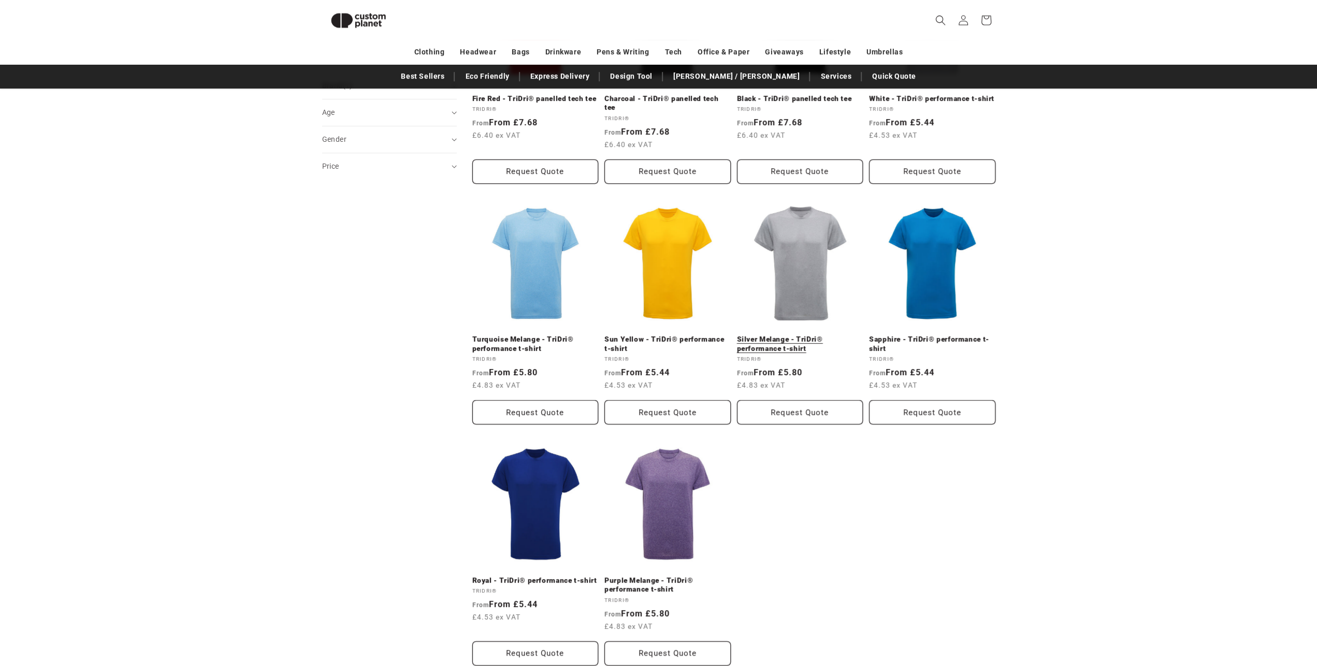
scroll to position [740, 0]
